Goal: Task Accomplishment & Management: Use online tool/utility

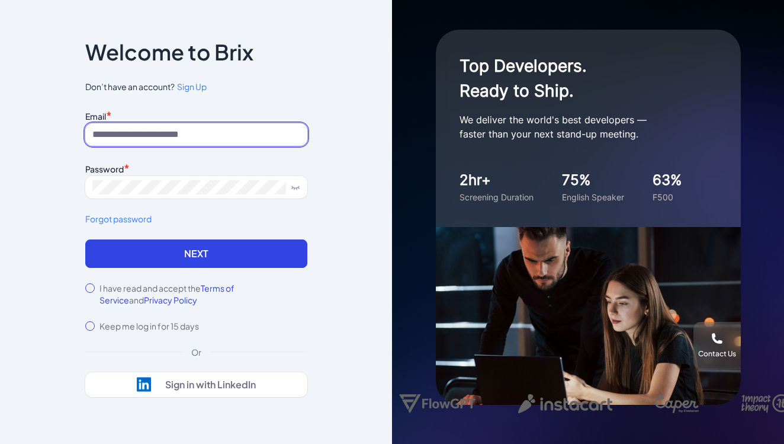
type input "**********"
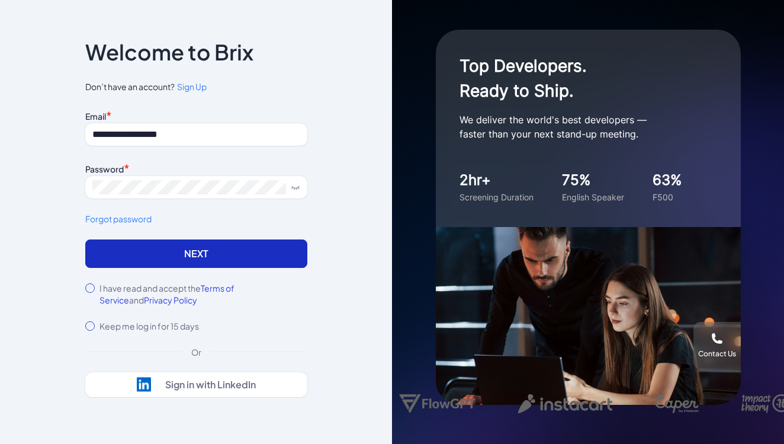
click at [192, 252] on button "Next" at bounding box center [196, 253] width 222 height 28
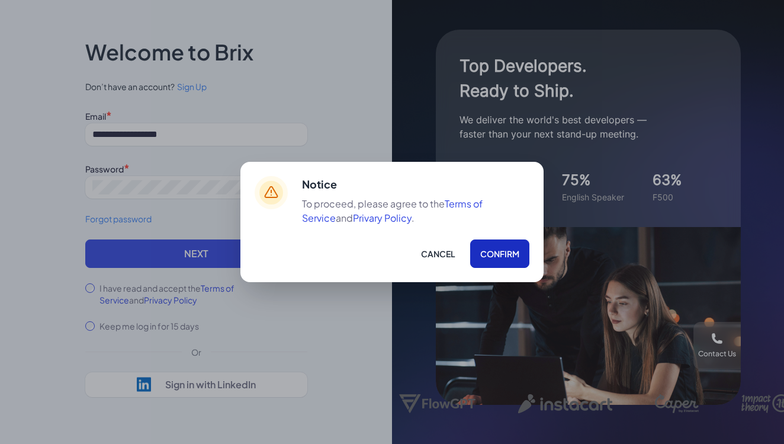
click at [506, 250] on button "Confirm" at bounding box center [499, 253] width 59 height 28
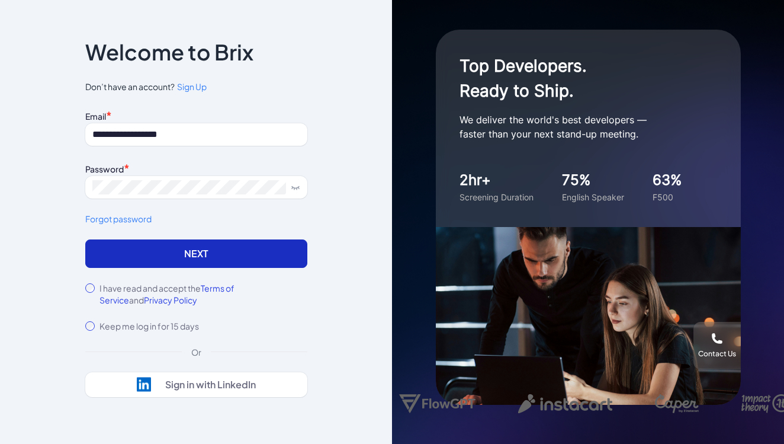
click at [221, 258] on button "Next" at bounding box center [196, 253] width 222 height 28
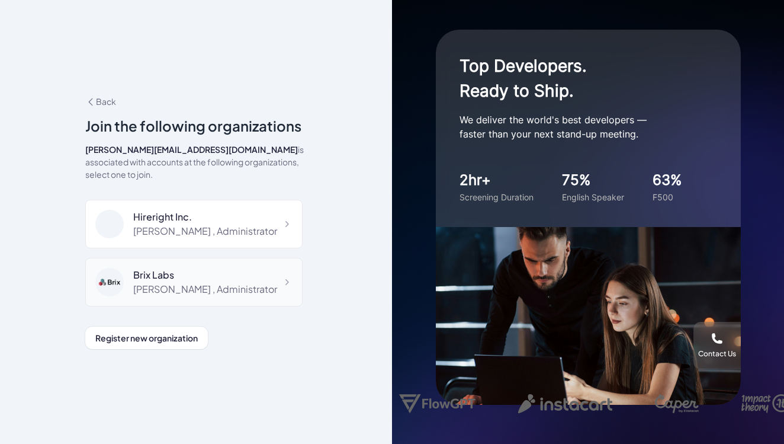
click at [226, 275] on div "Brix Labs" at bounding box center [205, 275] width 144 height 14
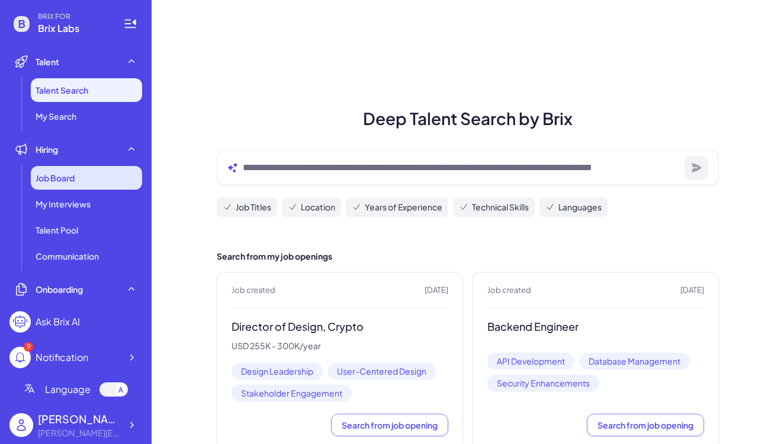
click at [86, 178] on div "Job Board" at bounding box center [86, 178] width 111 height 24
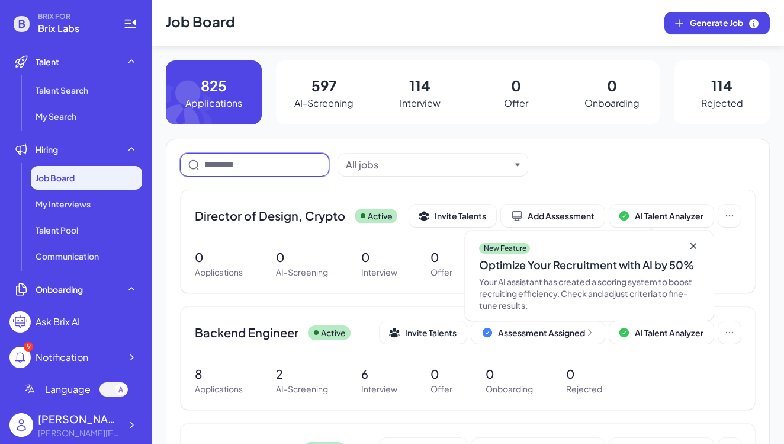
click at [276, 170] on input at bounding box center [262, 165] width 117 height 14
click at [462, 156] on div "All jobs" at bounding box center [432, 164] width 189 height 23
click at [244, 171] on input at bounding box center [262, 165] width 117 height 14
type input "*"
type input "*****"
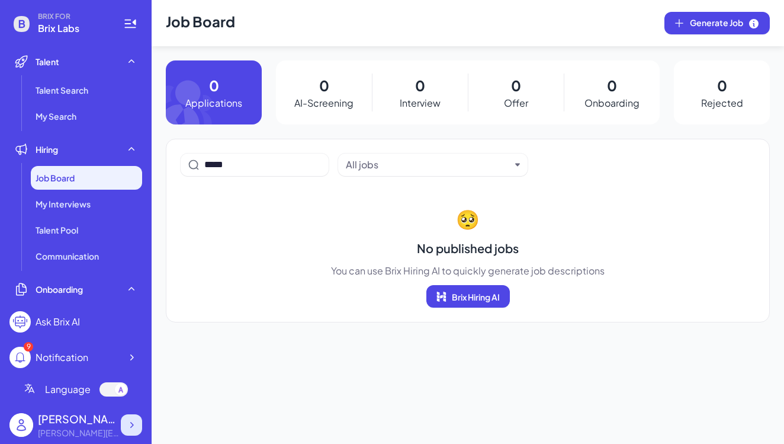
click at [136, 426] on icon at bounding box center [132, 425] width 12 height 12
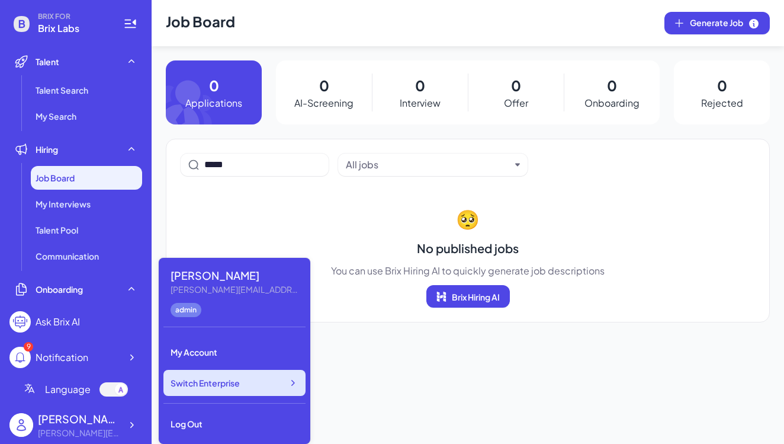
click at [297, 381] on icon at bounding box center [293, 383] width 12 height 12
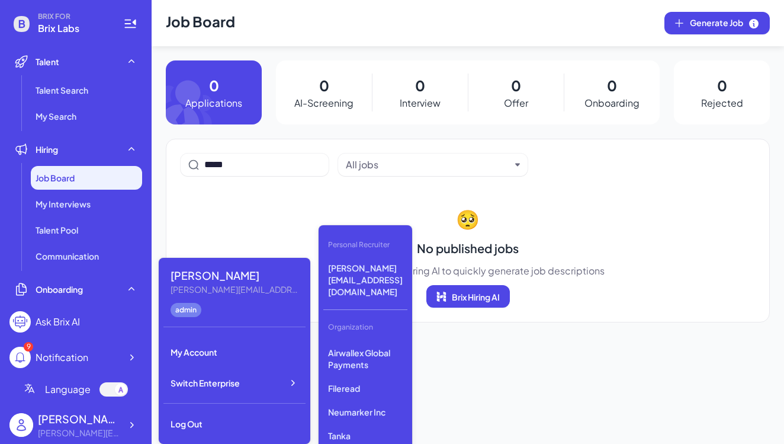
scroll to position [706, 0]
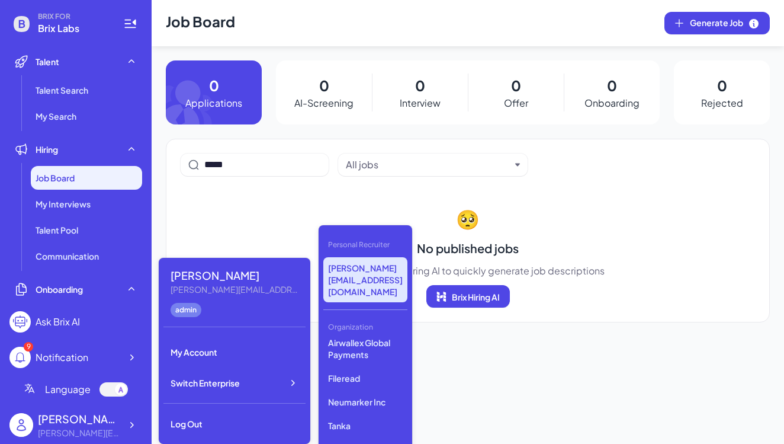
click at [381, 268] on p "[PERSON_NAME][EMAIL_ADDRESS][DOMAIN_NAME]" at bounding box center [365, 279] width 84 height 45
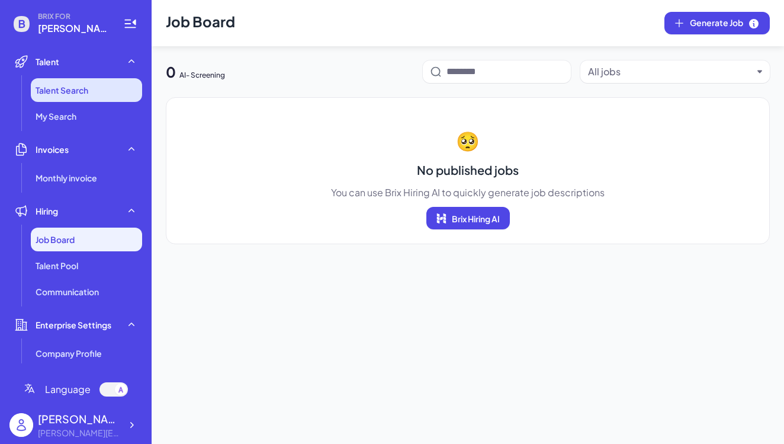
click at [83, 94] on span "Talent Search" at bounding box center [62, 90] width 53 height 12
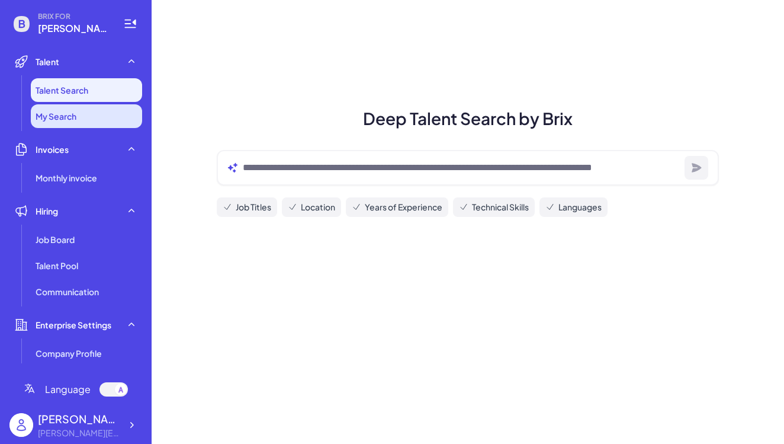
click at [76, 115] on span "My Search" at bounding box center [56, 116] width 41 height 12
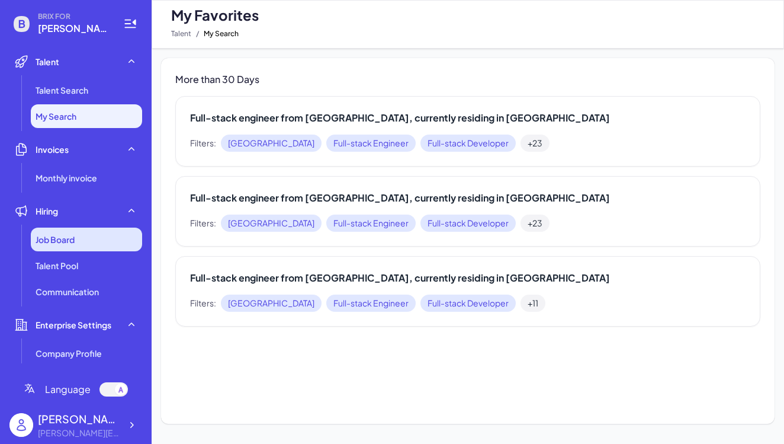
click at [56, 240] on span "Job Board" at bounding box center [55, 239] width 39 height 12
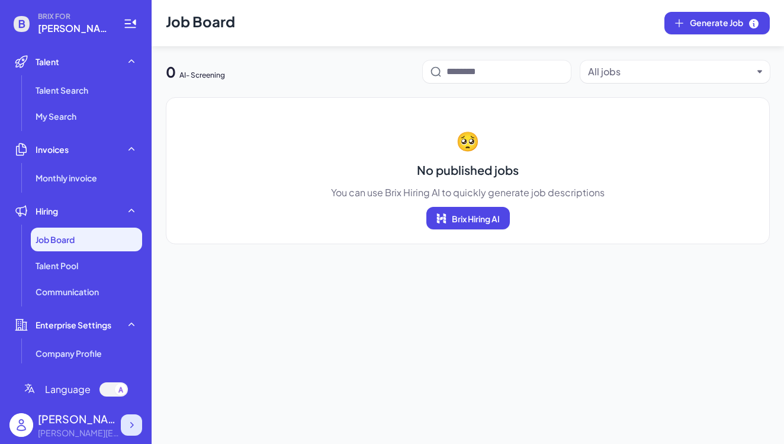
click at [137, 431] on div at bounding box center [131, 424] width 21 height 21
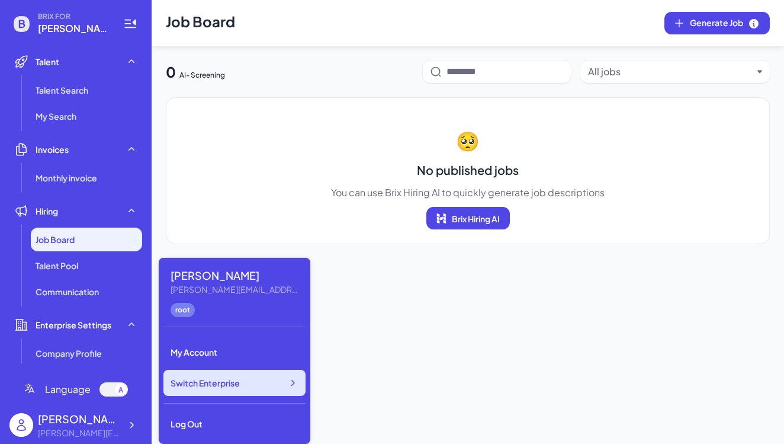
click at [296, 384] on icon at bounding box center [293, 383] width 12 height 12
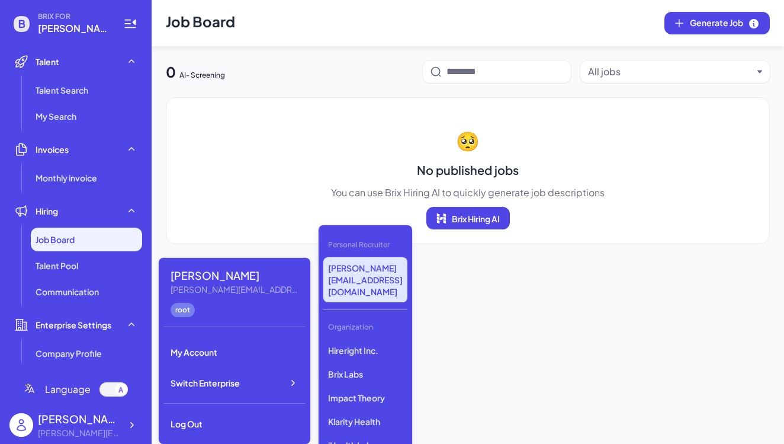
click at [534, 328] on div "Job Board Generate Job 0 AI- Screening All jobs 🥺 No published jobs You can use…" at bounding box center [468, 222] width 632 height 444
